Goal: Navigation & Orientation: Understand site structure

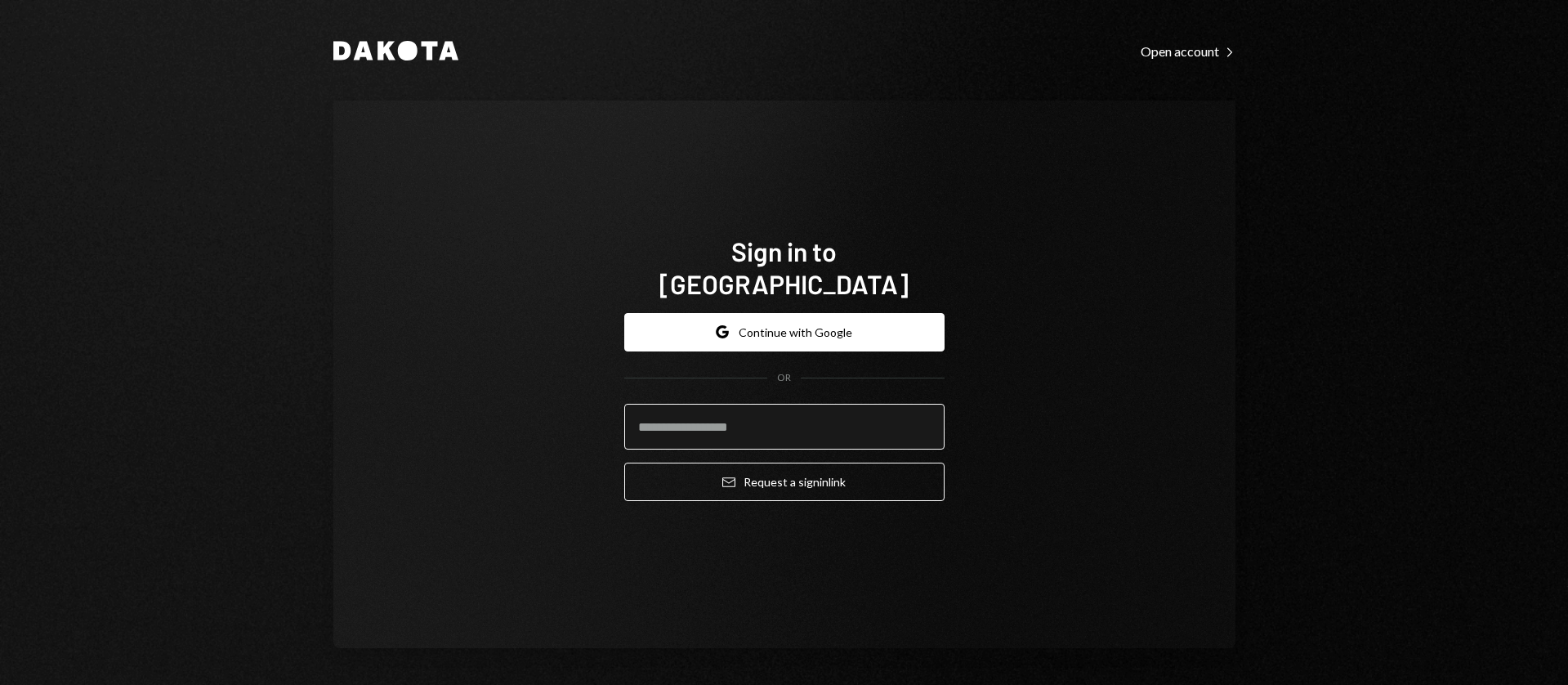
click at [754, 409] on input "email" at bounding box center [784, 426] width 320 height 45
click at [896, 410] on input "email" at bounding box center [784, 426] width 320 height 45
click at [0, 684] on com-1password-button at bounding box center [0, 685] width 0 height 0
type input "**********"
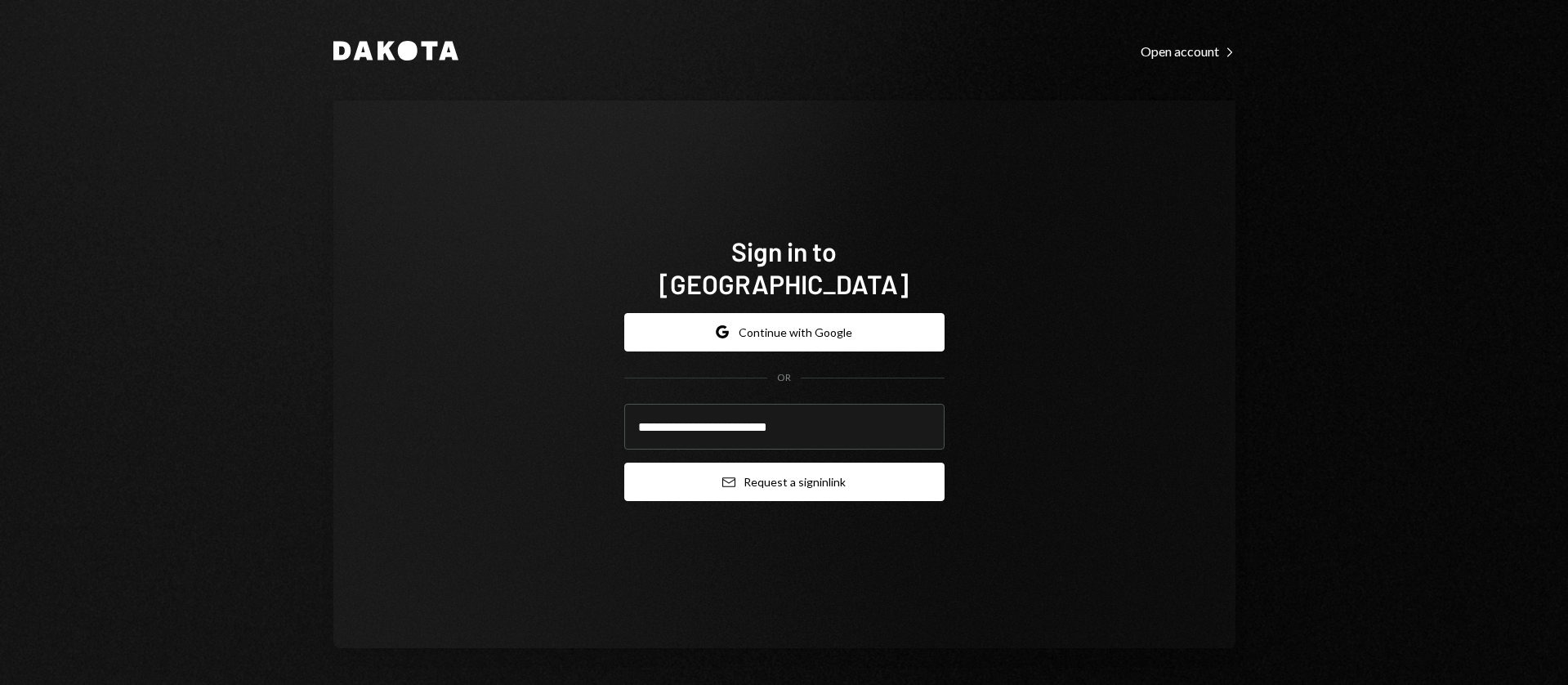
click at [813, 475] on button "Email Request a sign in link" at bounding box center [784, 482] width 320 height 38
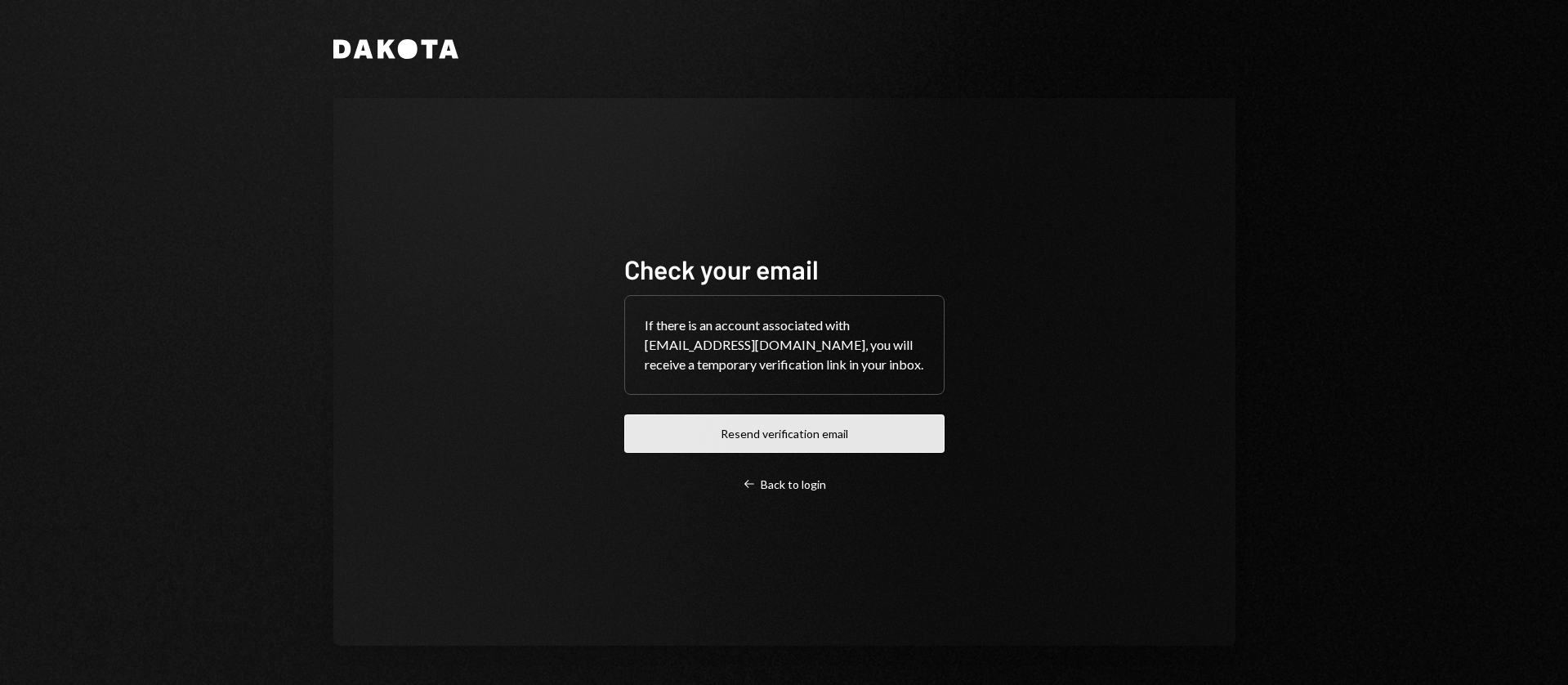
click at [732, 442] on button "Resend verification email" at bounding box center [784, 434] width 320 height 38
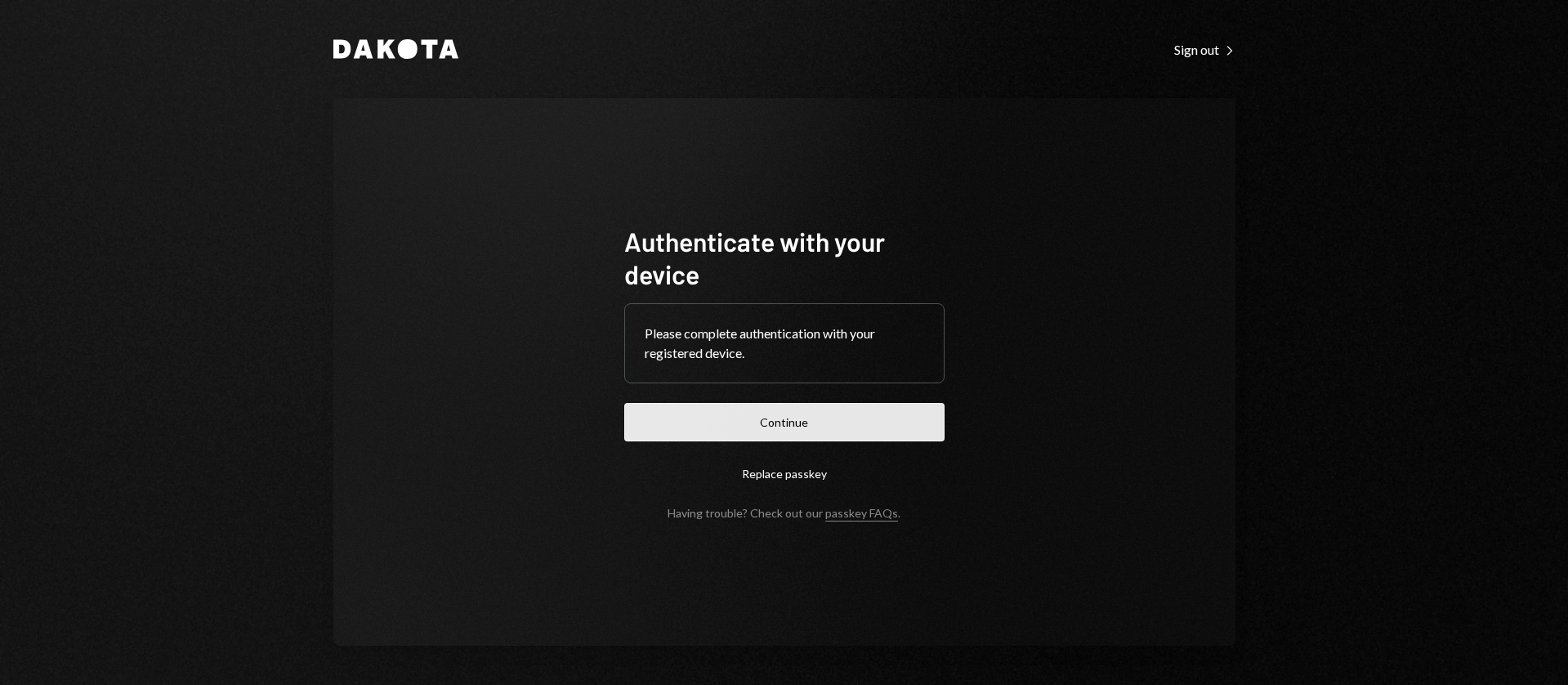
click at [763, 415] on button "Continue" at bounding box center [784, 422] width 320 height 38
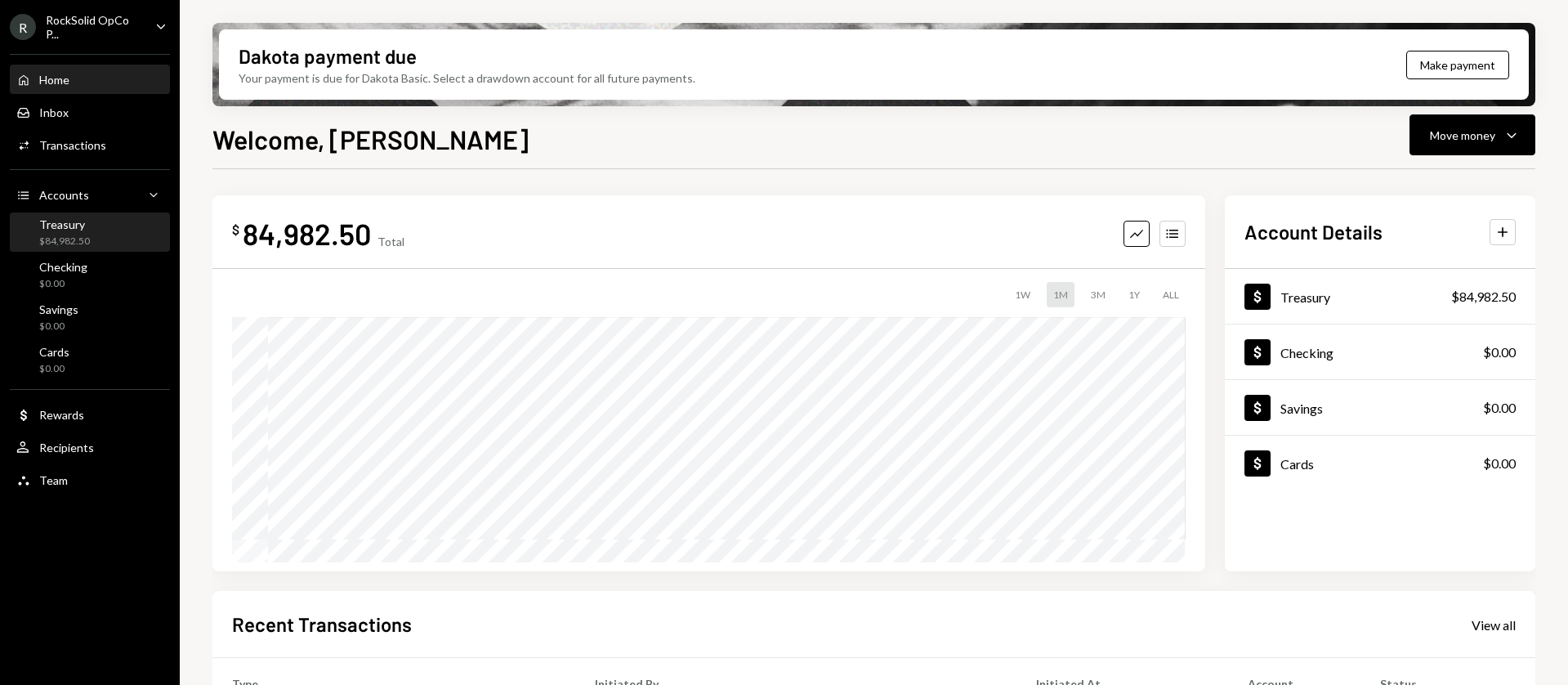
click at [80, 234] on div "Treasury $84,982.50" at bounding box center [64, 233] width 51 height 31
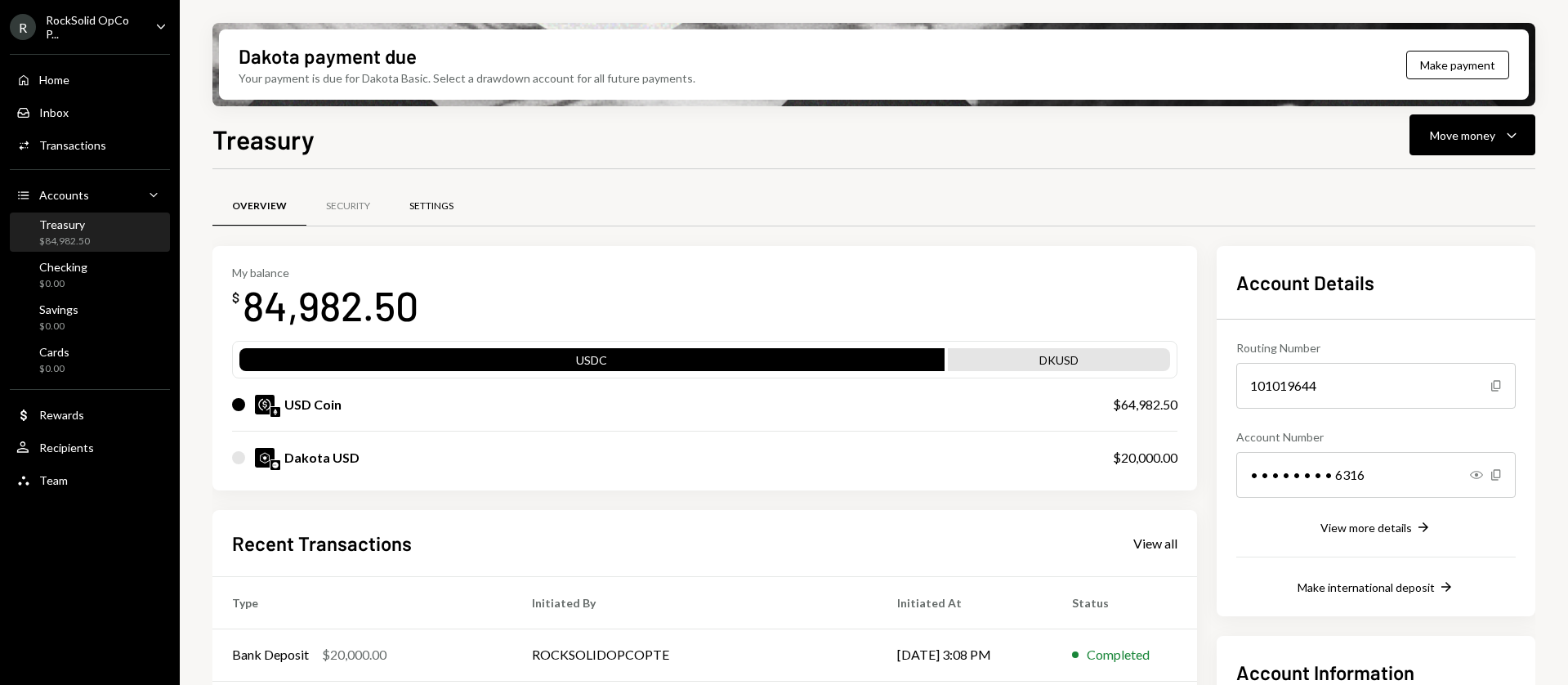
click at [437, 210] on div "Settings" at bounding box center [431, 206] width 44 height 14
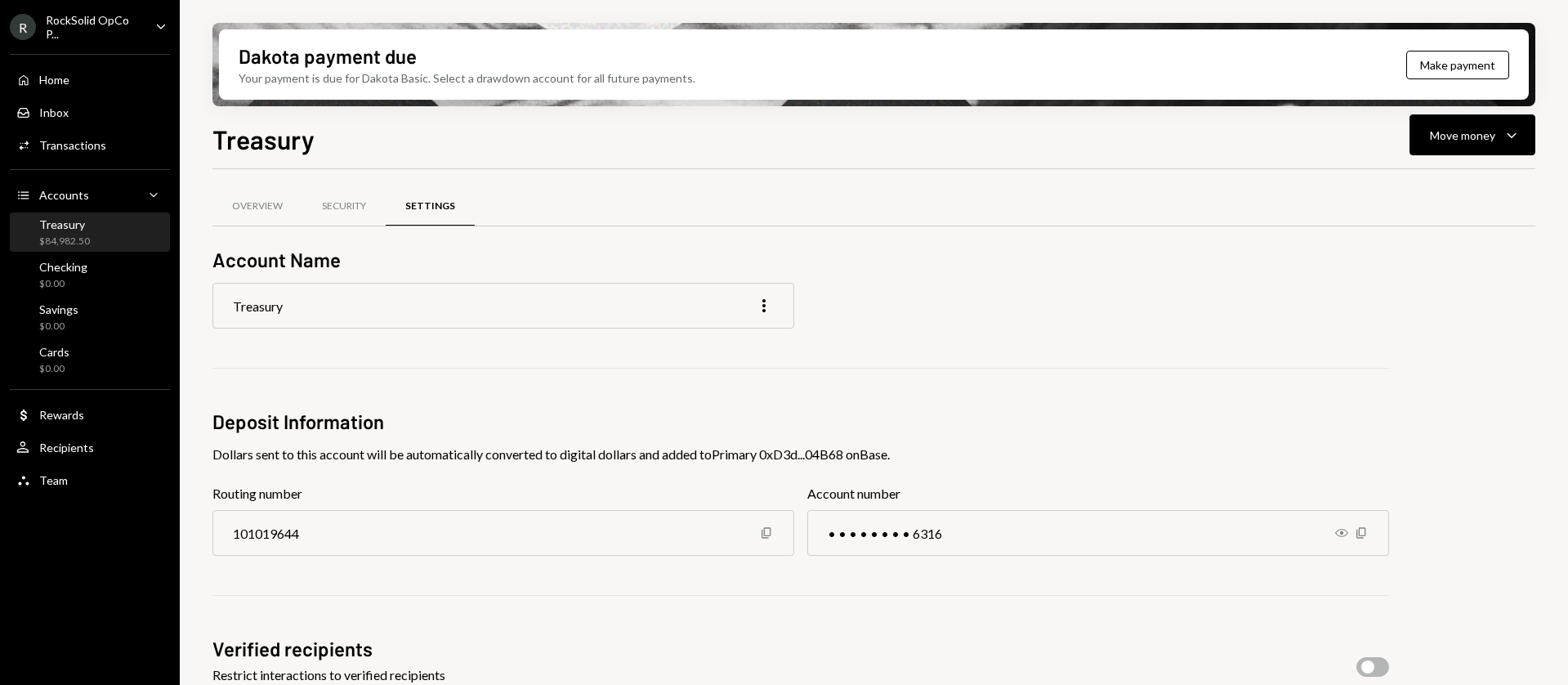
click at [548, 315] on div "Treasury More" at bounding box center [502, 306] width 581 height 45
click at [758, 307] on icon "More" at bounding box center [765, 306] width 20 height 20
click at [624, 311] on div "Treasury More" at bounding box center [502, 306] width 581 height 45
click at [81, 269] on div "Checking" at bounding box center [63, 266] width 48 height 14
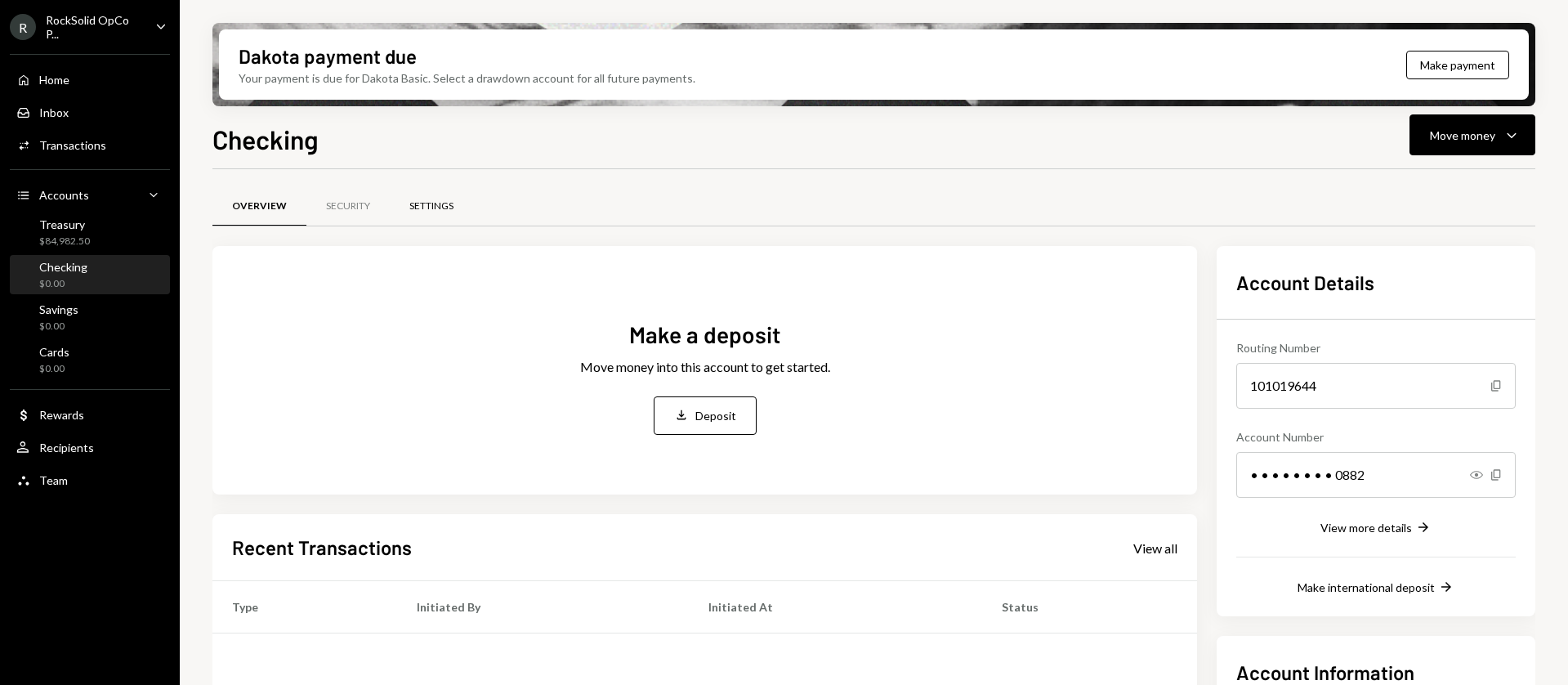
click at [423, 201] on div "Settings" at bounding box center [431, 206] width 44 height 14
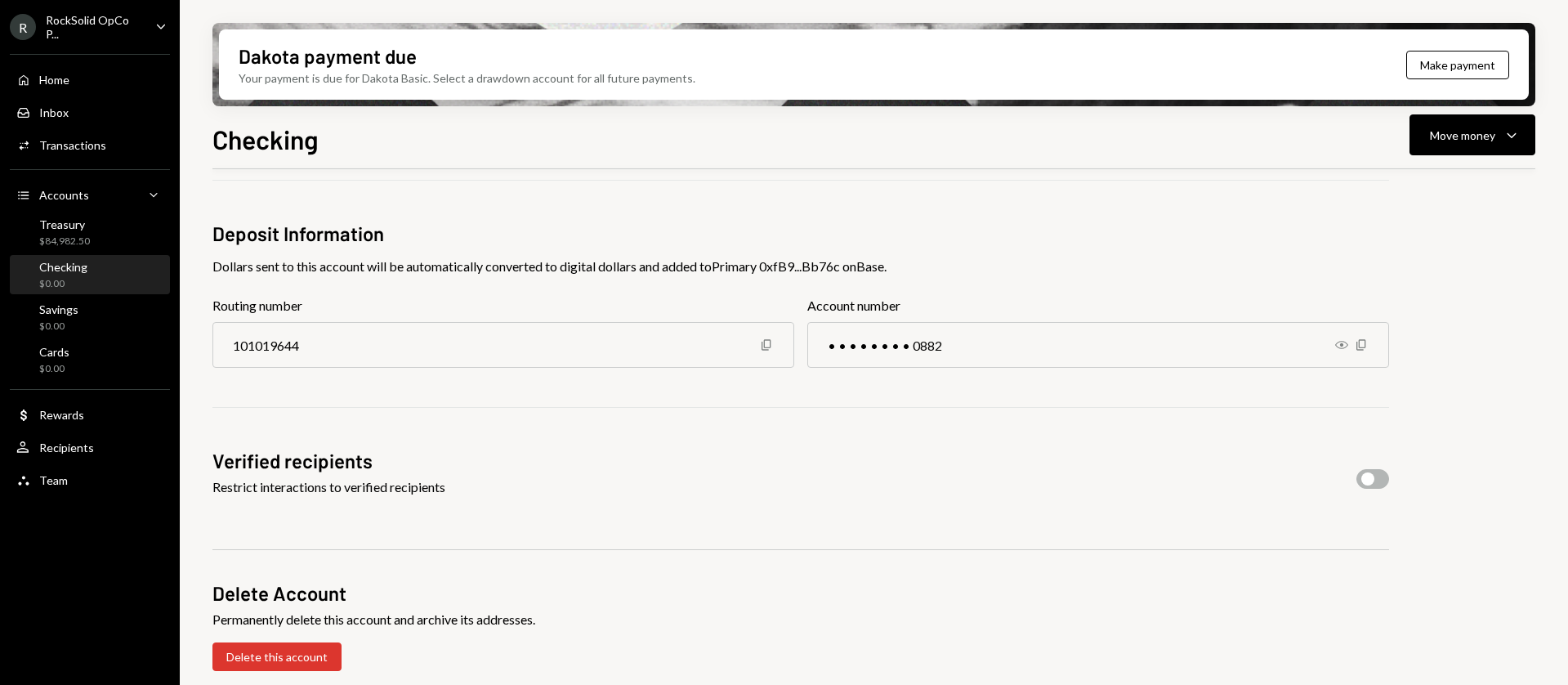
scroll to position [14, 0]
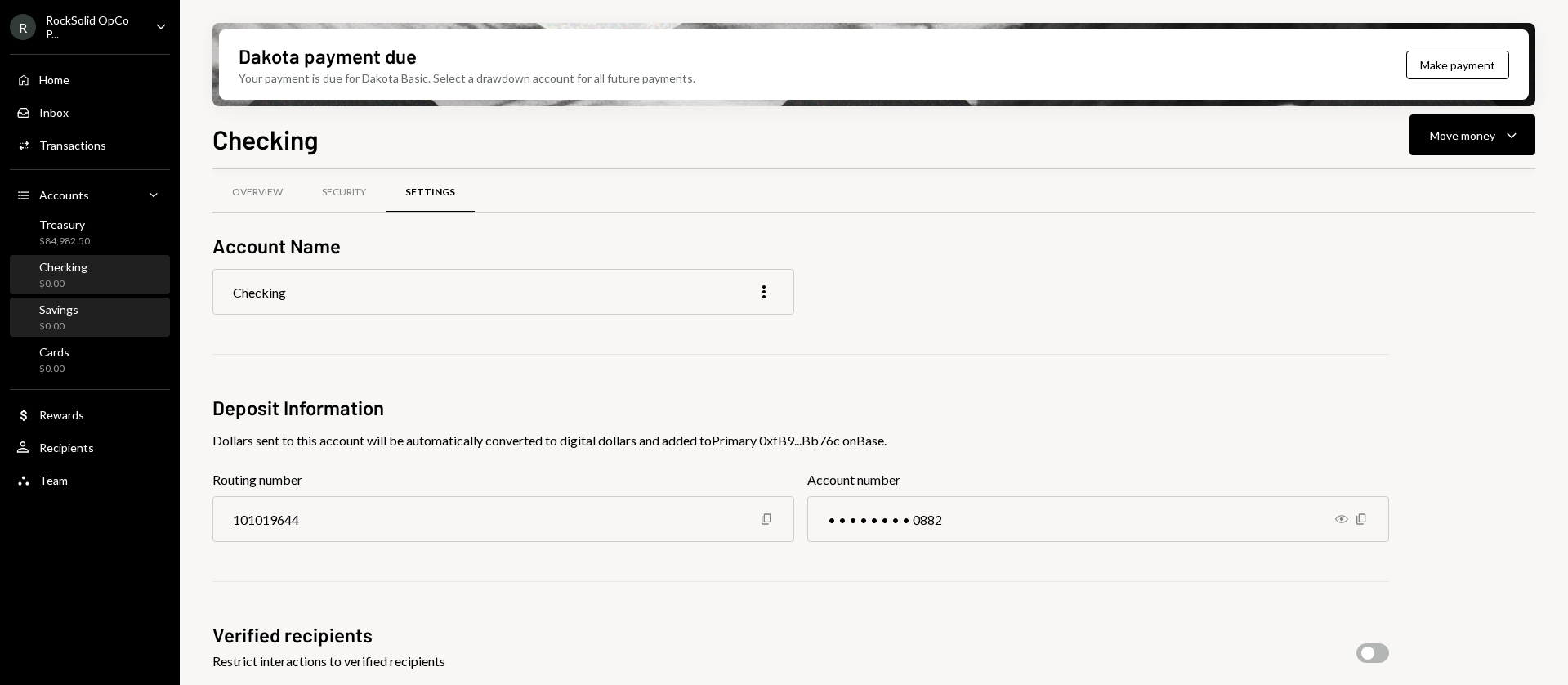
click at [87, 322] on div "Savings $0.00" at bounding box center [90, 318] width 147 height 31
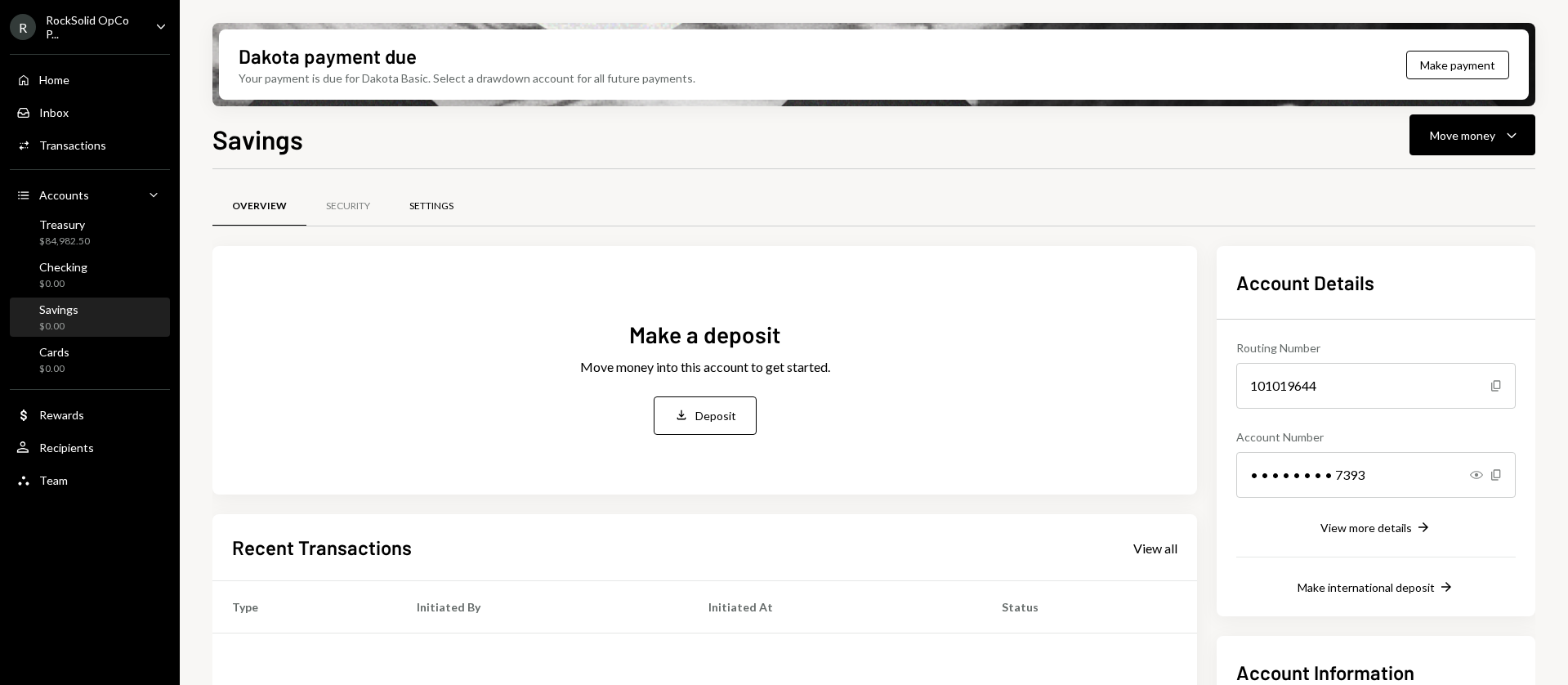
click at [424, 204] on div "Settings" at bounding box center [431, 206] width 44 height 14
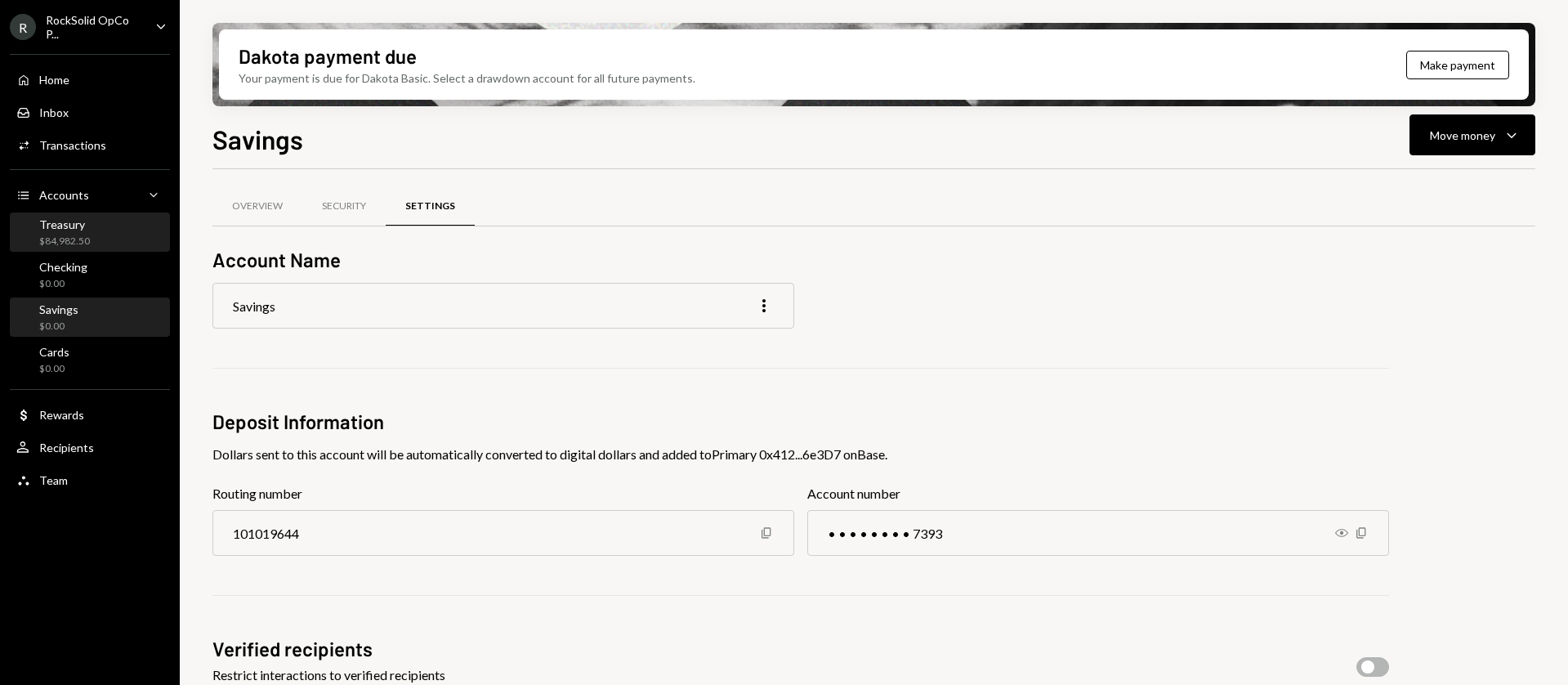
click at [88, 227] on div "Treasury $84,982.50" at bounding box center [90, 233] width 147 height 31
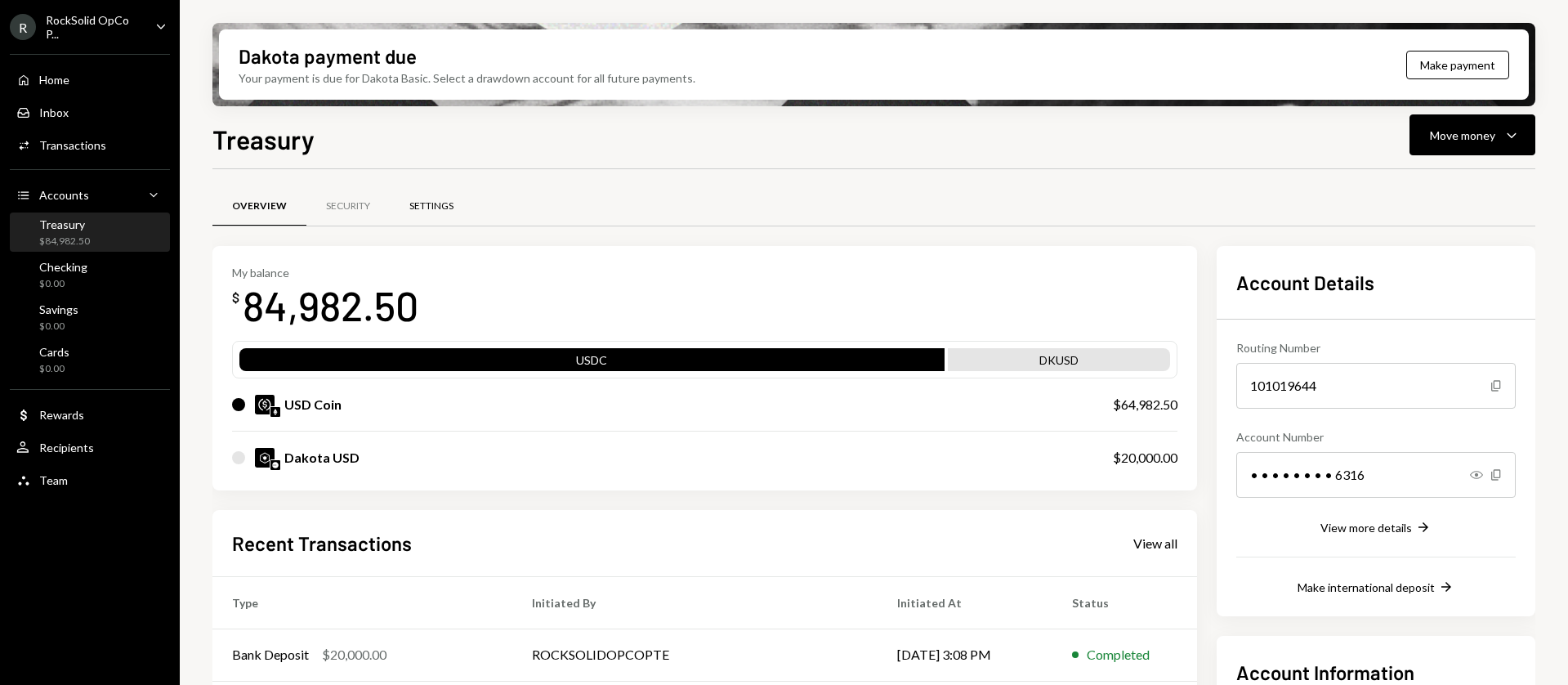
click at [447, 203] on div "Settings" at bounding box center [431, 206] width 44 height 14
